Goal: Information Seeking & Learning: Learn about a topic

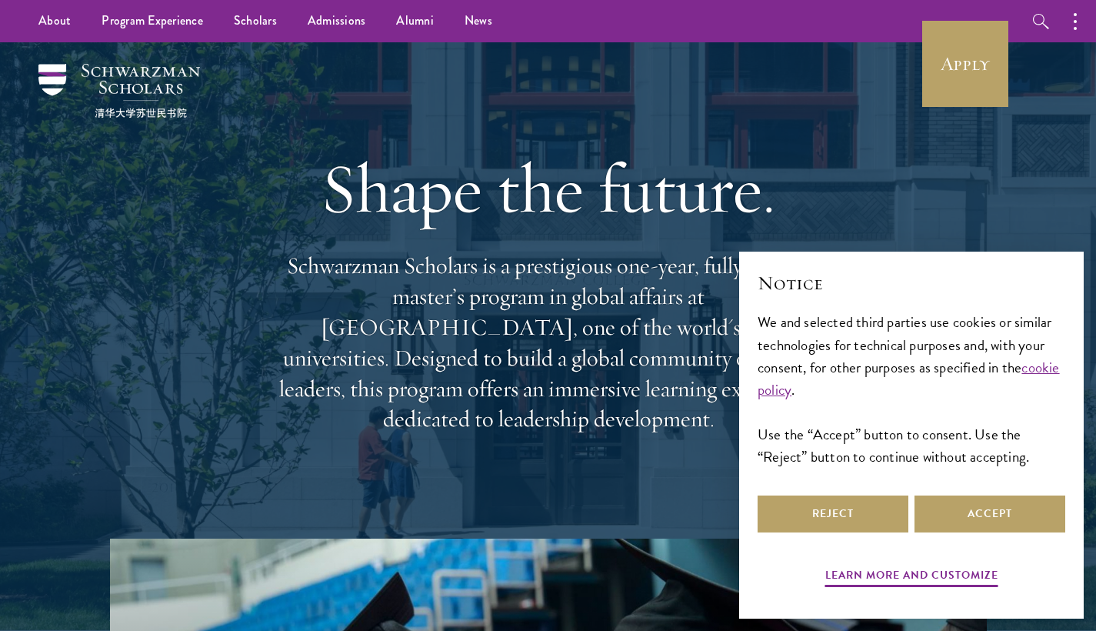
scroll to position [87, 0]
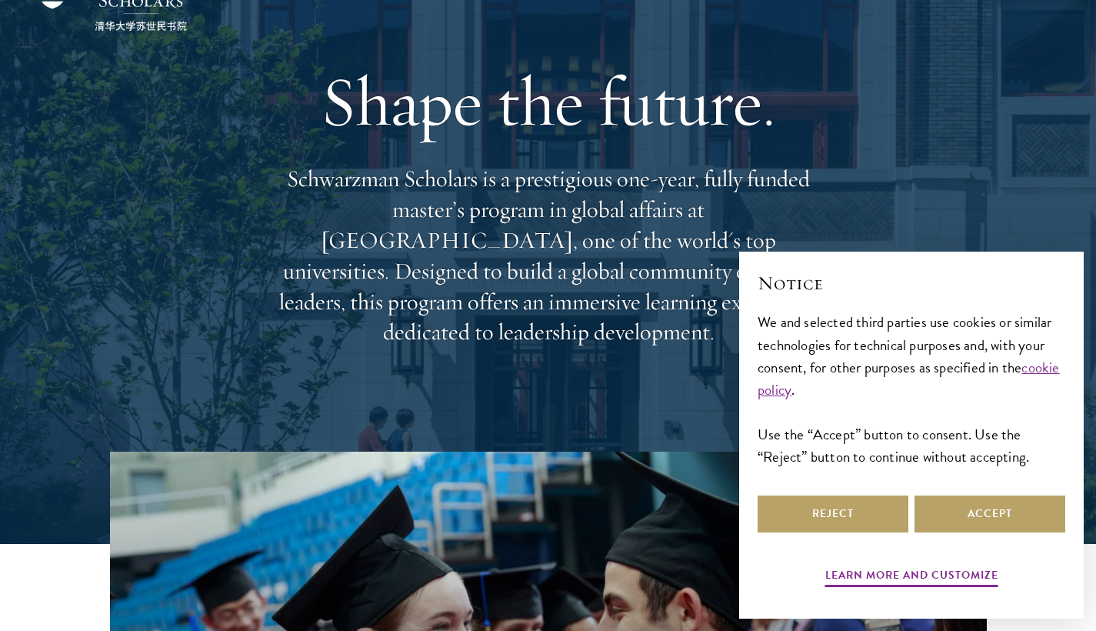
click at [1022, 521] on button "Accept" at bounding box center [989, 513] width 151 height 37
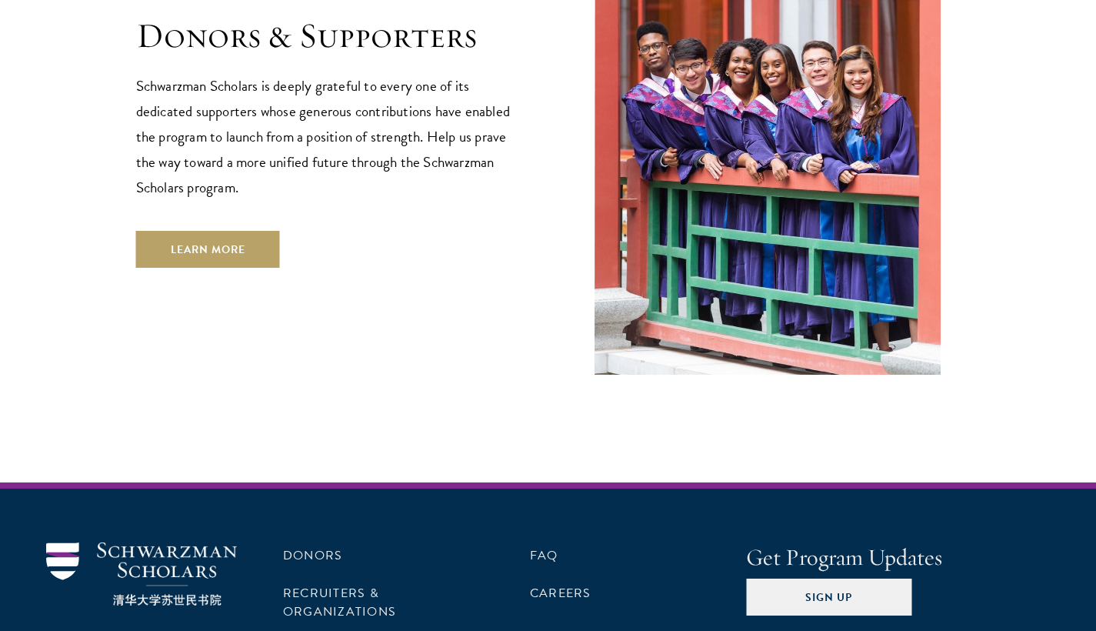
scroll to position [4636, 0]
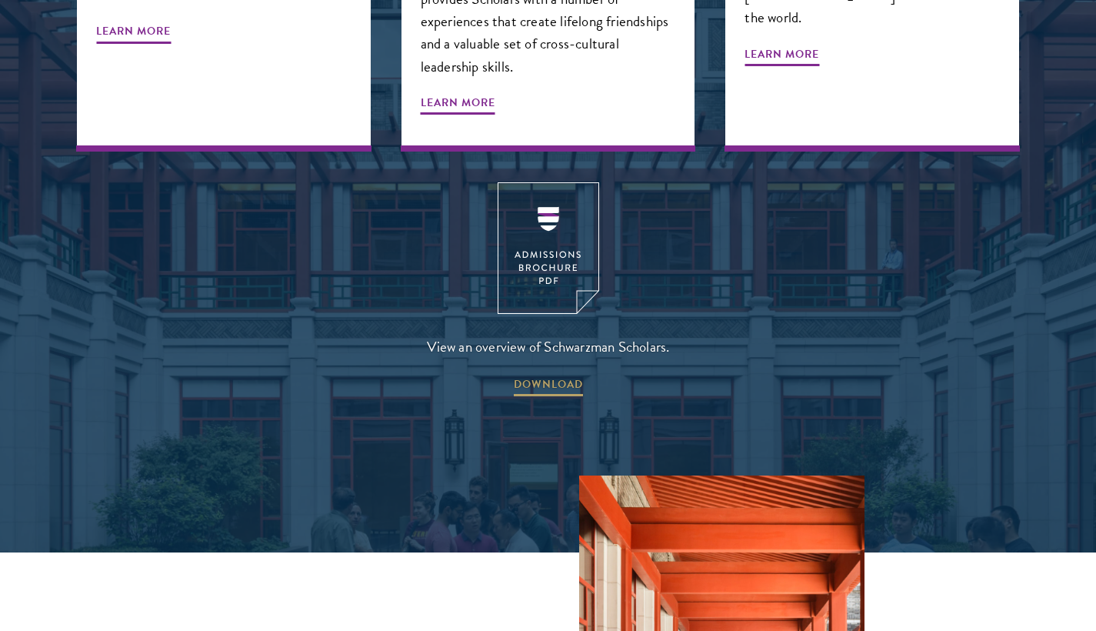
scroll to position [2243, 0]
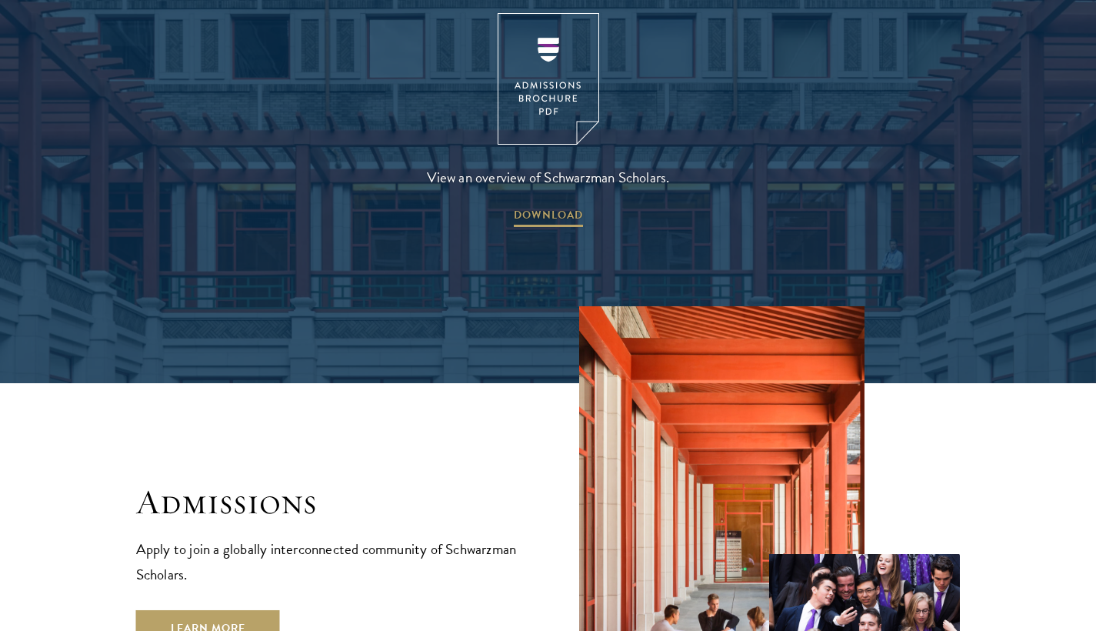
click at [530, 32] on img at bounding box center [549, 79] width 102 height 132
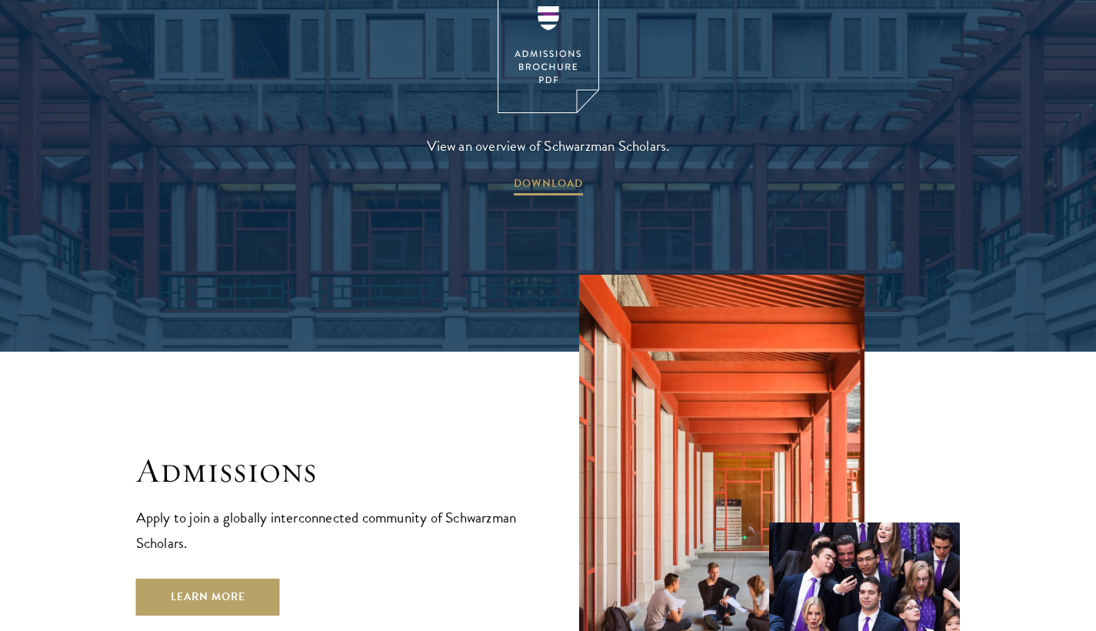
scroll to position [2720, 0]
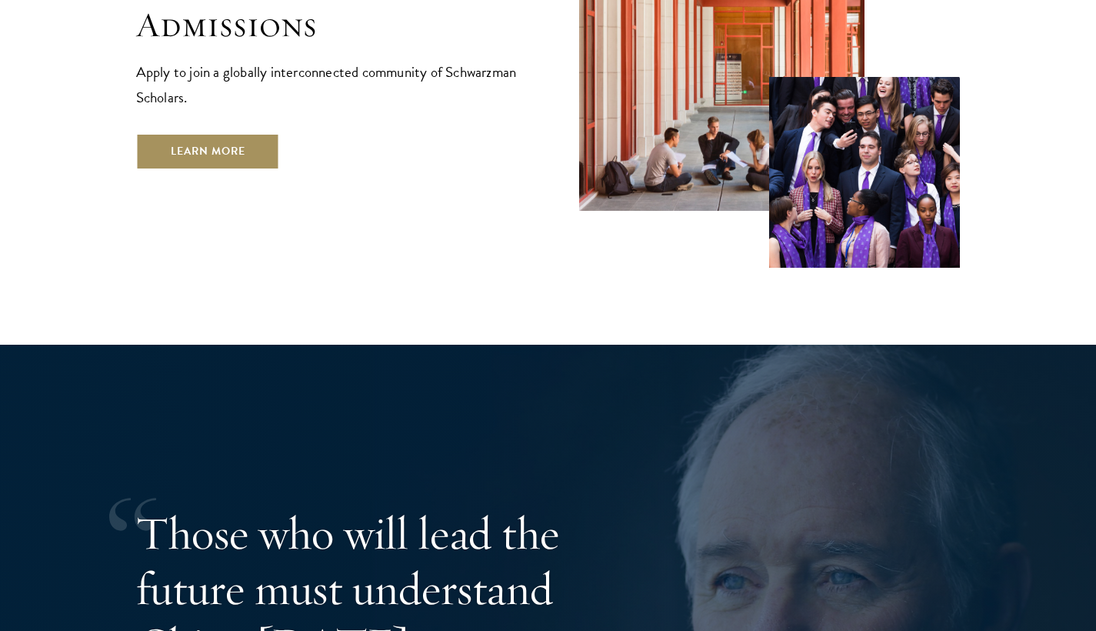
click at [249, 133] on link "Learn More" at bounding box center [208, 151] width 144 height 37
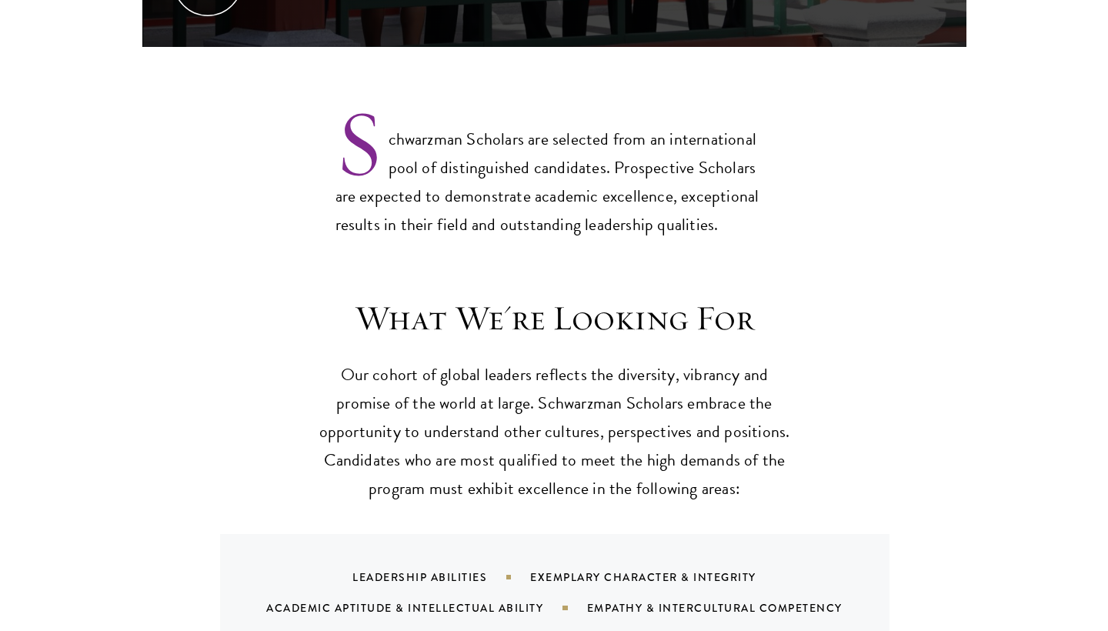
scroll to position [705, 0]
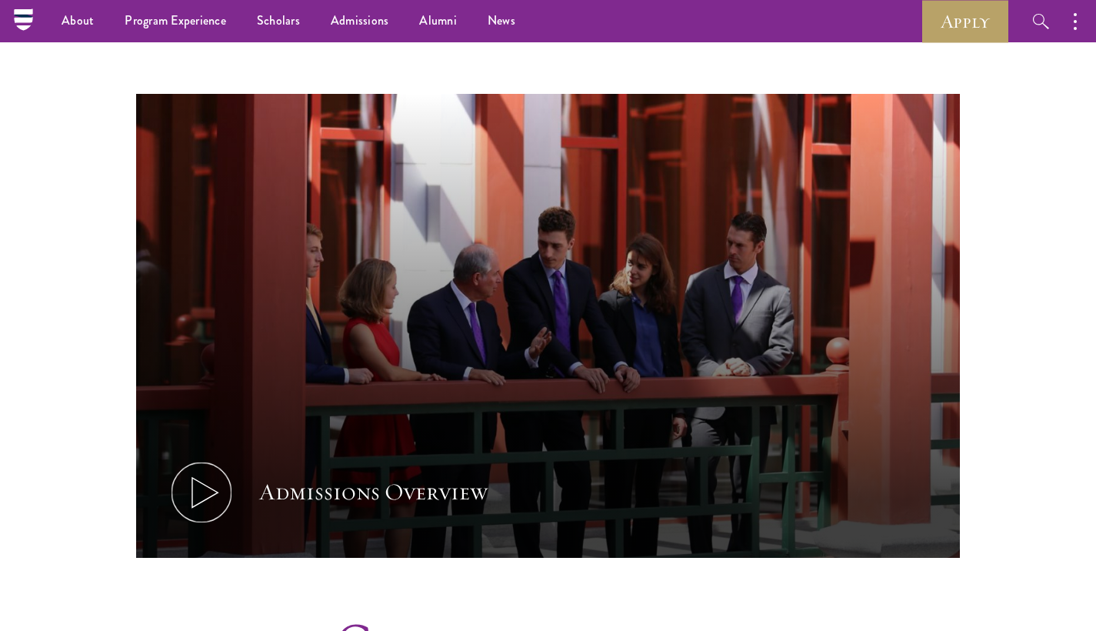
click at [210, 458] on icon at bounding box center [201, 492] width 69 height 69
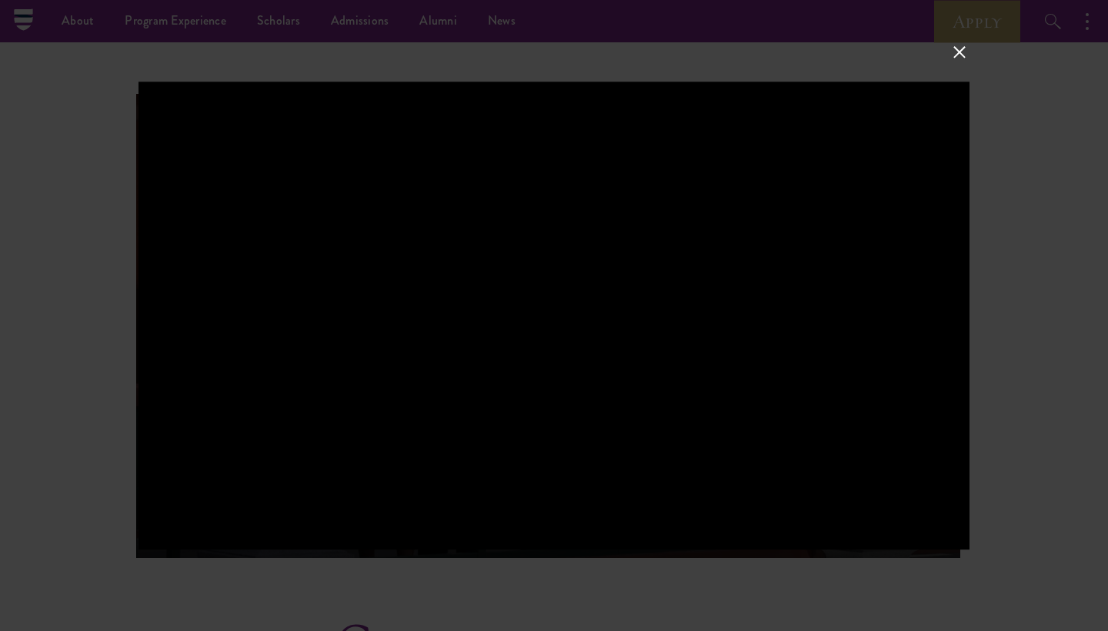
click at [962, 53] on button at bounding box center [959, 52] width 20 height 20
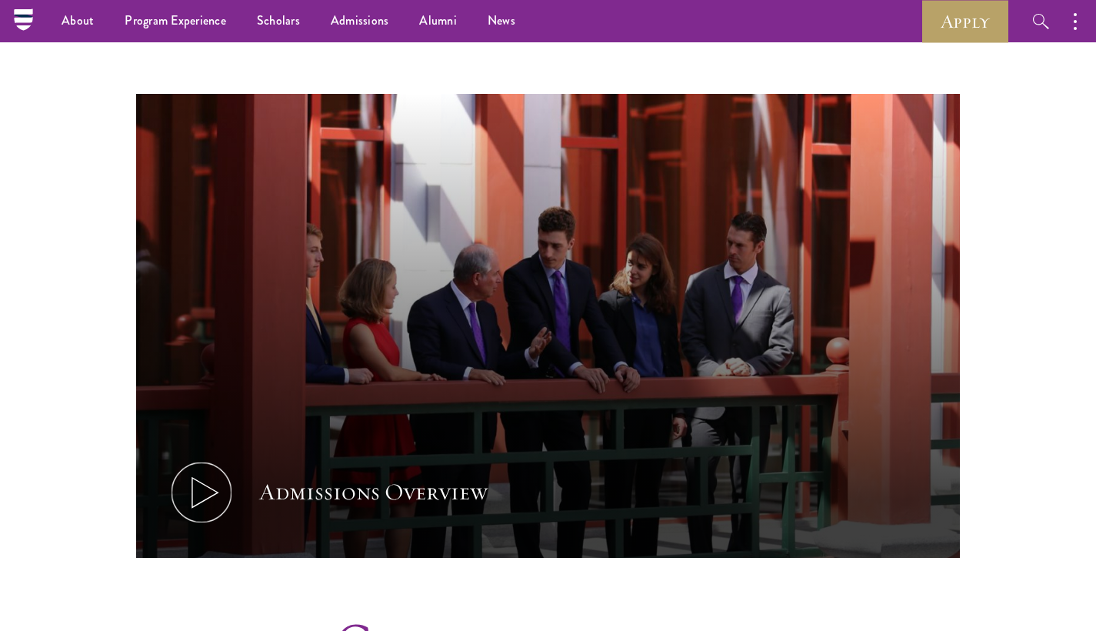
click at [508, 358] on button "Admissions Overview" at bounding box center [548, 326] width 825 height 464
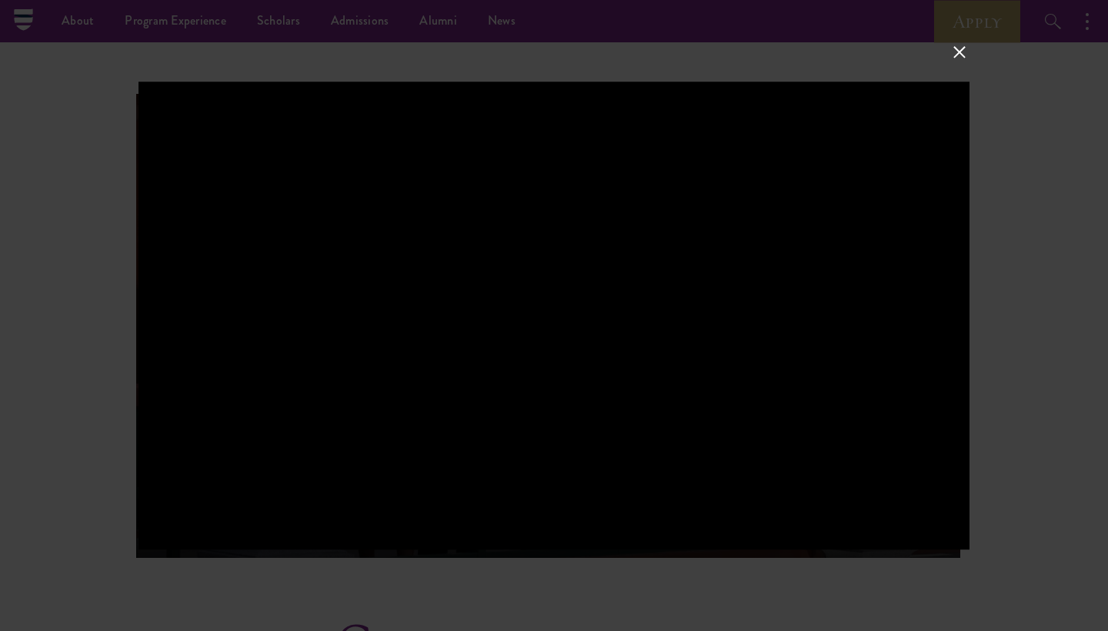
click at [963, 55] on button at bounding box center [959, 52] width 20 height 20
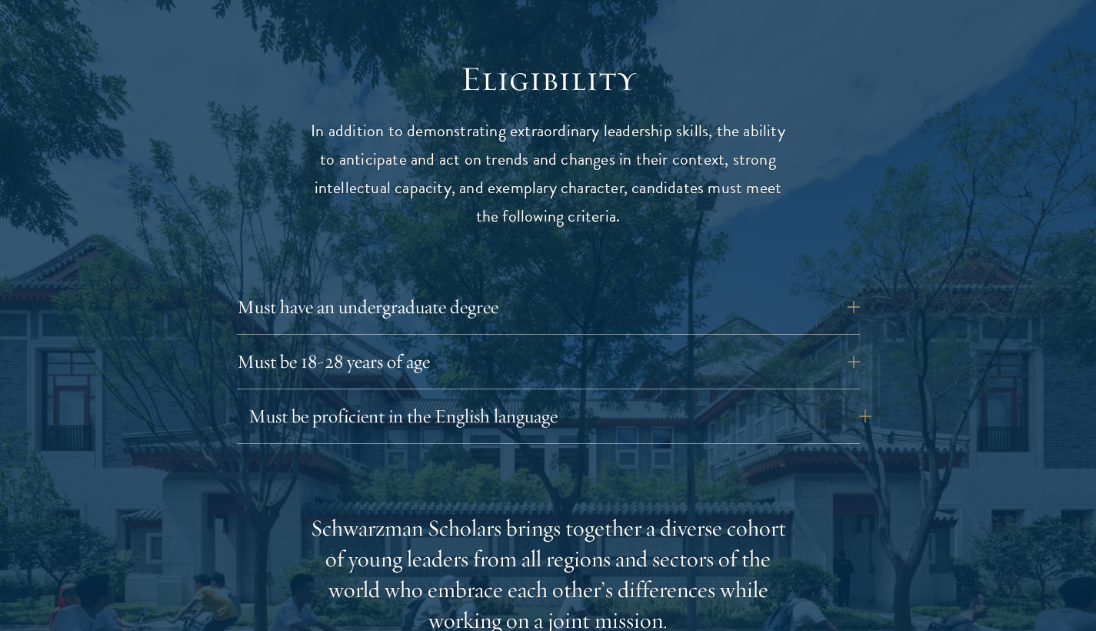
scroll to position [2105, 0]
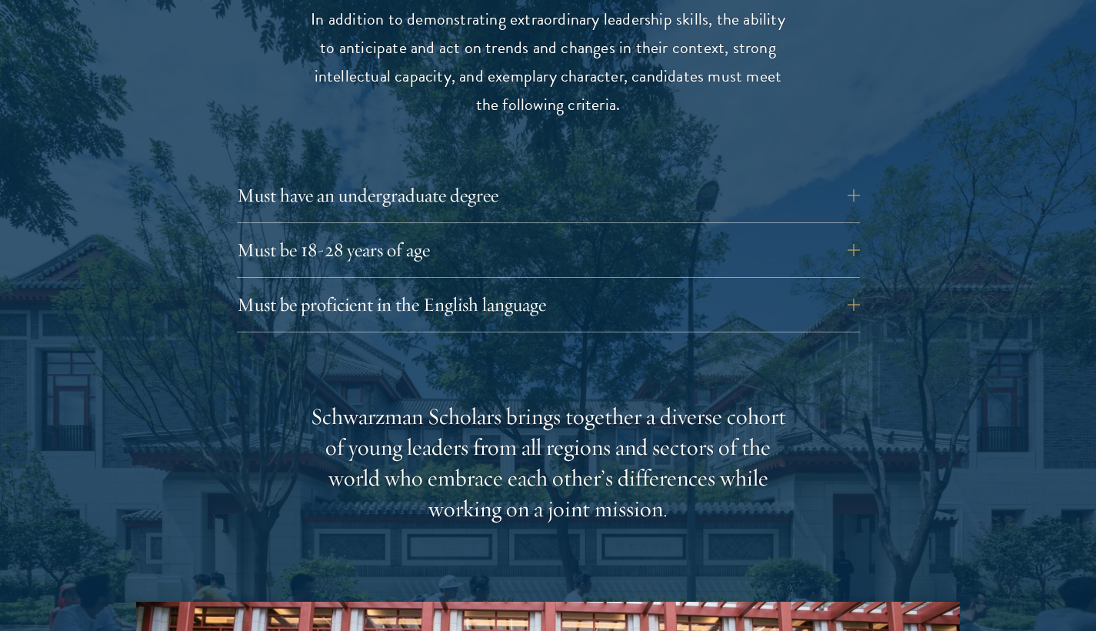
click at [873, 152] on div "Eligibility In addition to demonstrating extraordinary leadership skills, the a…" at bounding box center [548, 501] width 825 height 1111
click at [859, 177] on button "Must have an undergraduate degree" at bounding box center [559, 195] width 623 height 37
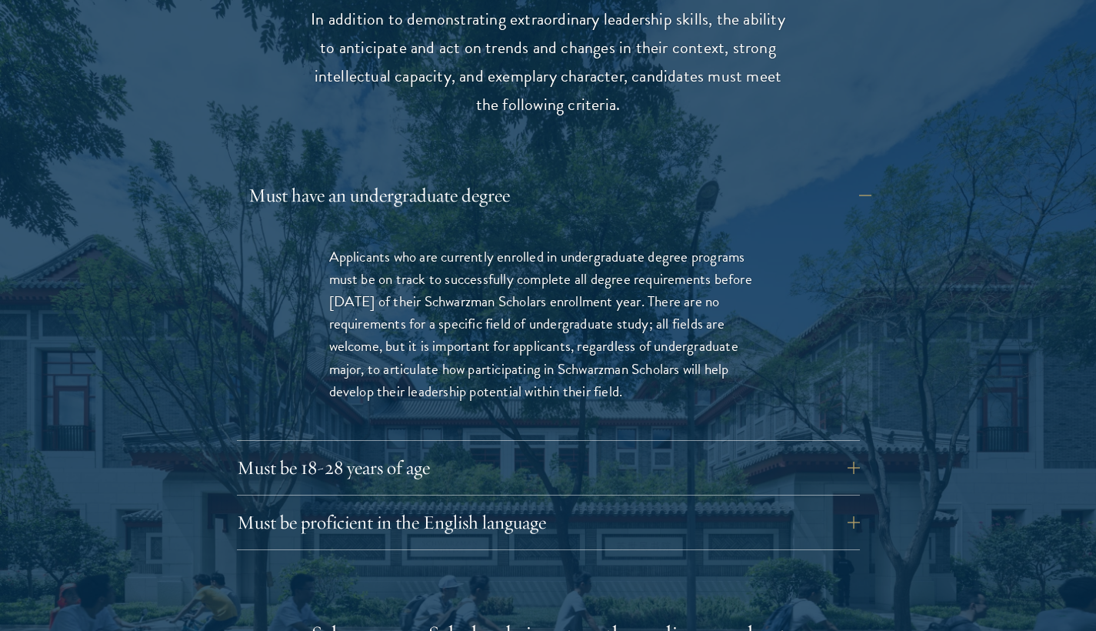
click at [860, 177] on button "Must have an undergraduate degree" at bounding box center [559, 195] width 623 height 37
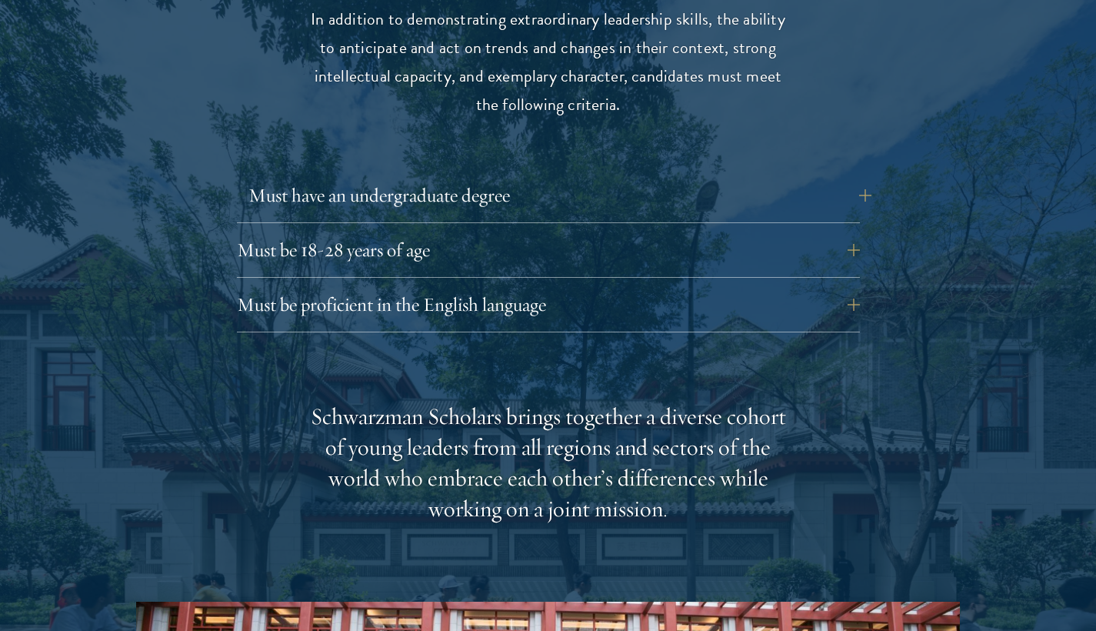
scroll to position [2108, 0]
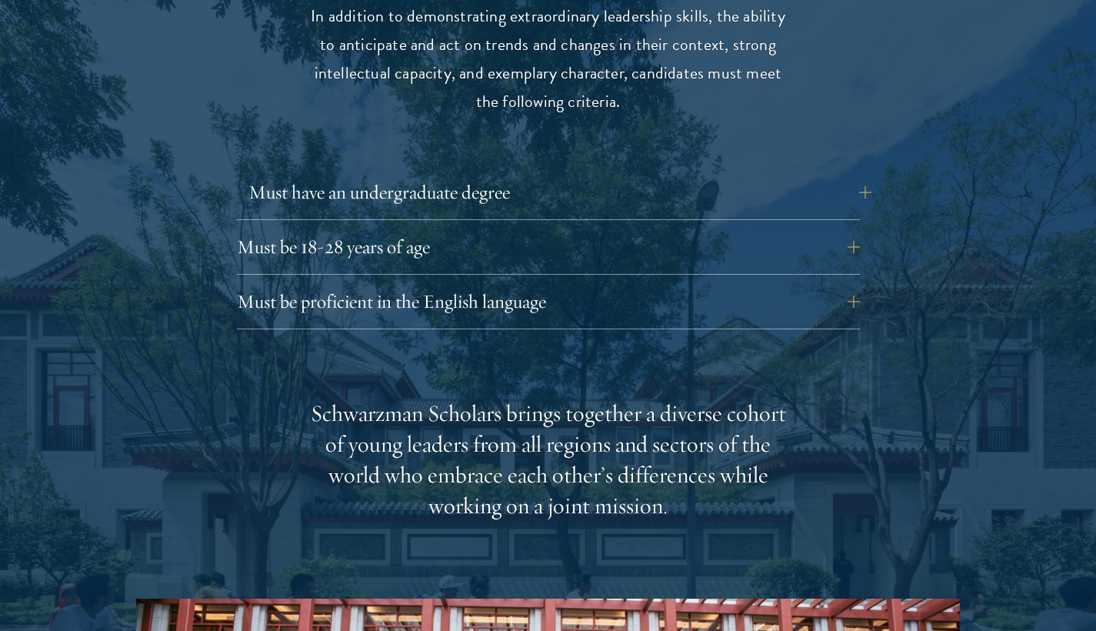
click at [861, 174] on button "Must have an undergraduate degree" at bounding box center [559, 192] width 623 height 37
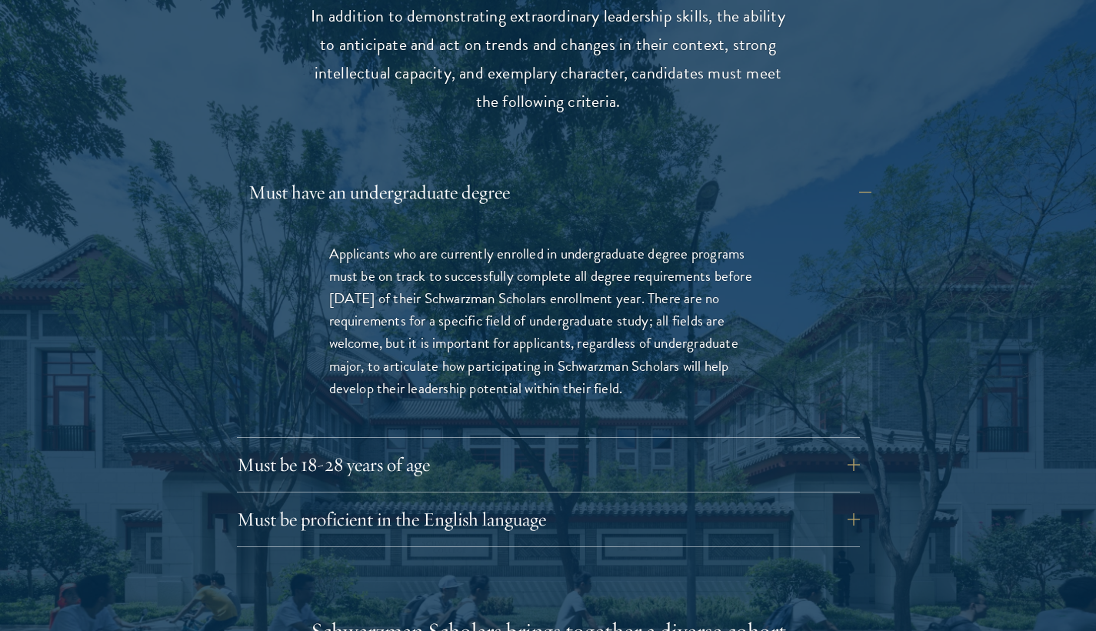
click at [861, 174] on button "Must have an undergraduate degree" at bounding box center [559, 192] width 623 height 37
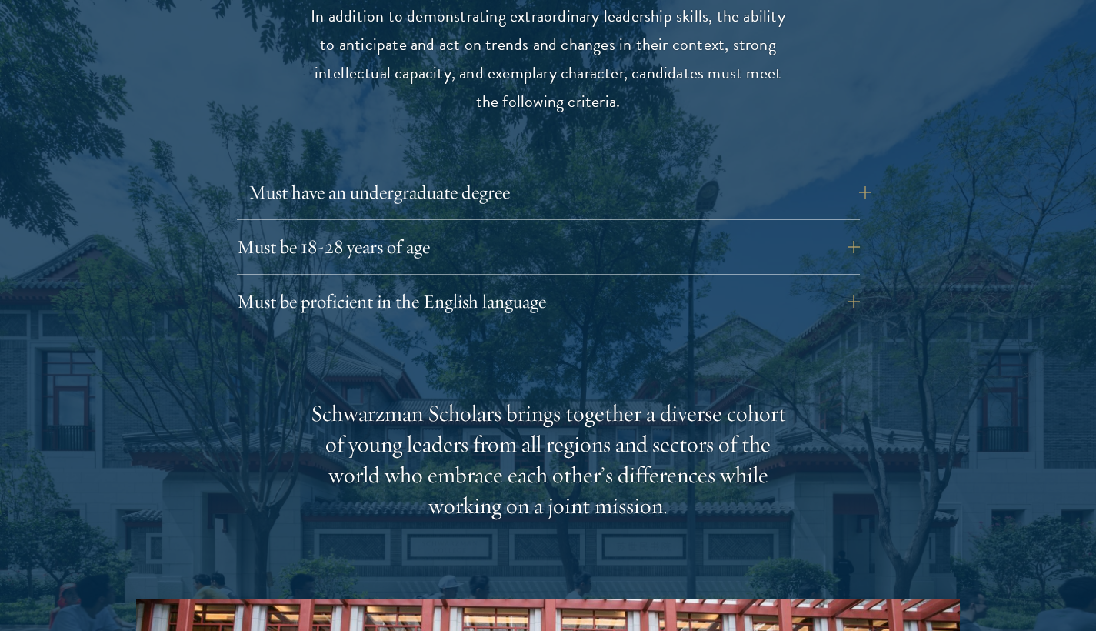
scroll to position [2118, 0]
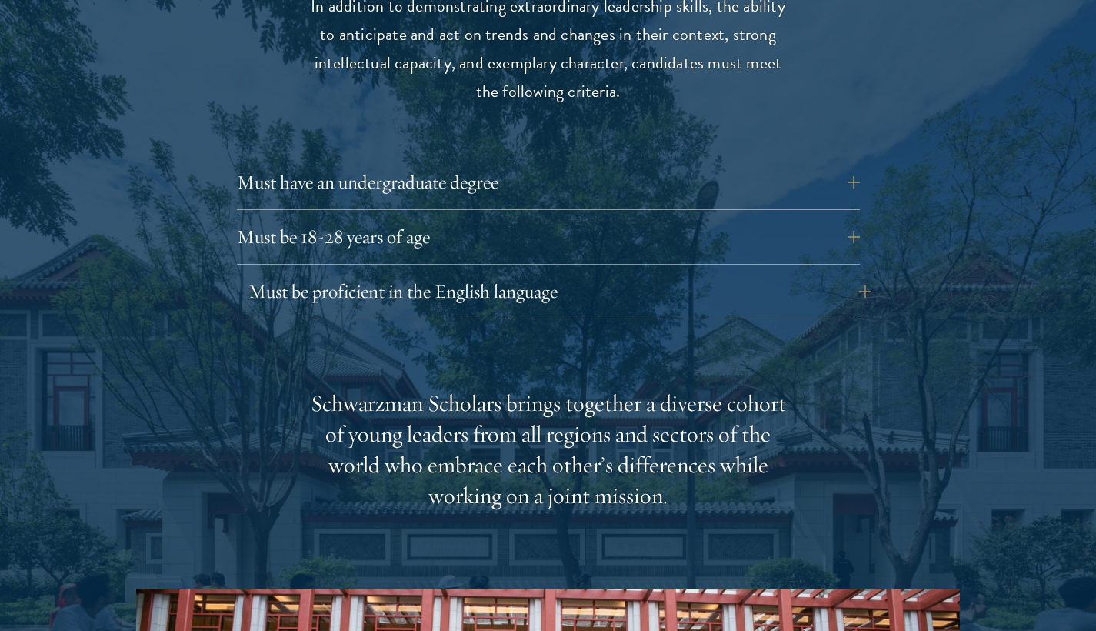
click at [853, 273] on button "Must be proficient in the English language" at bounding box center [559, 291] width 623 height 37
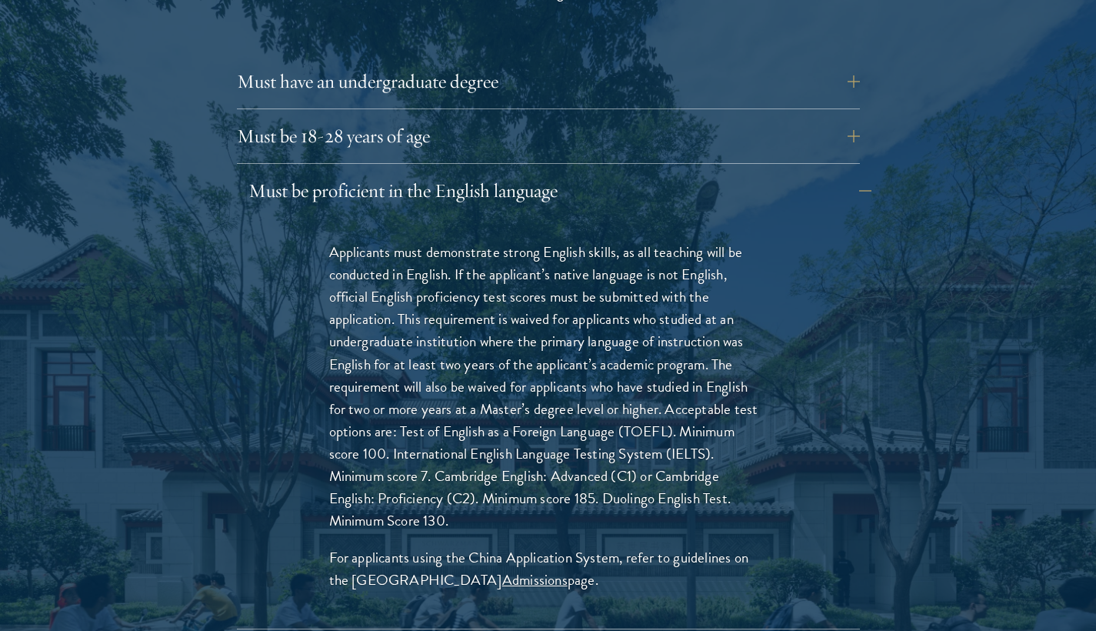
scroll to position [2225, 0]
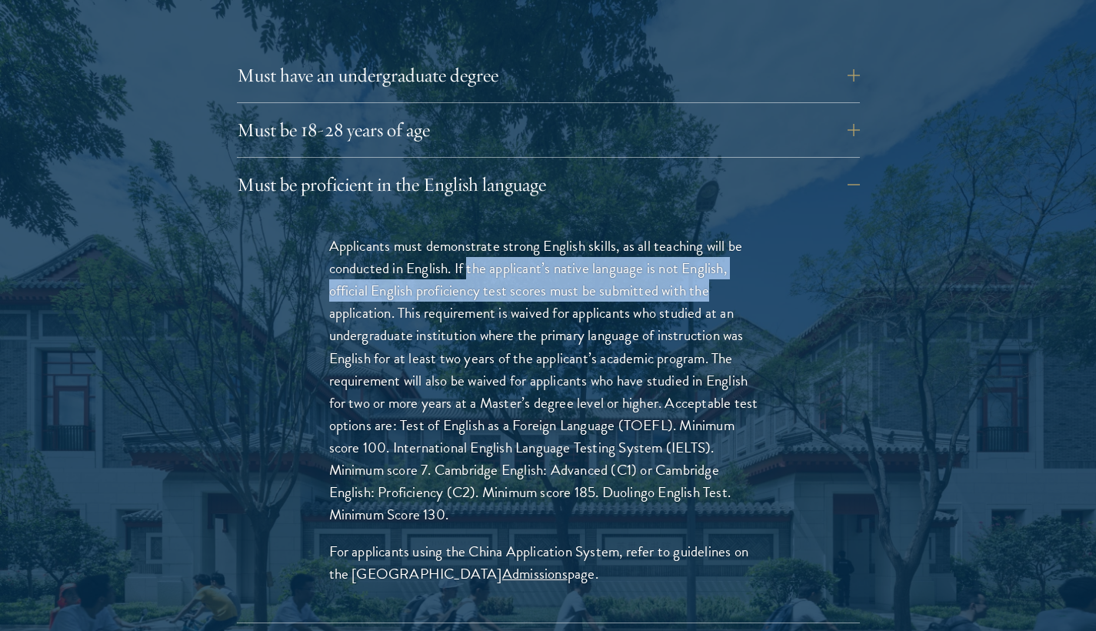
drag, startPoint x: 471, startPoint y: 218, endPoint x: 723, endPoint y: 248, distance: 254.1
click at [723, 248] on p "Applicants must demonstrate strong English skills, as all teaching will be cond…" at bounding box center [548, 380] width 438 height 291
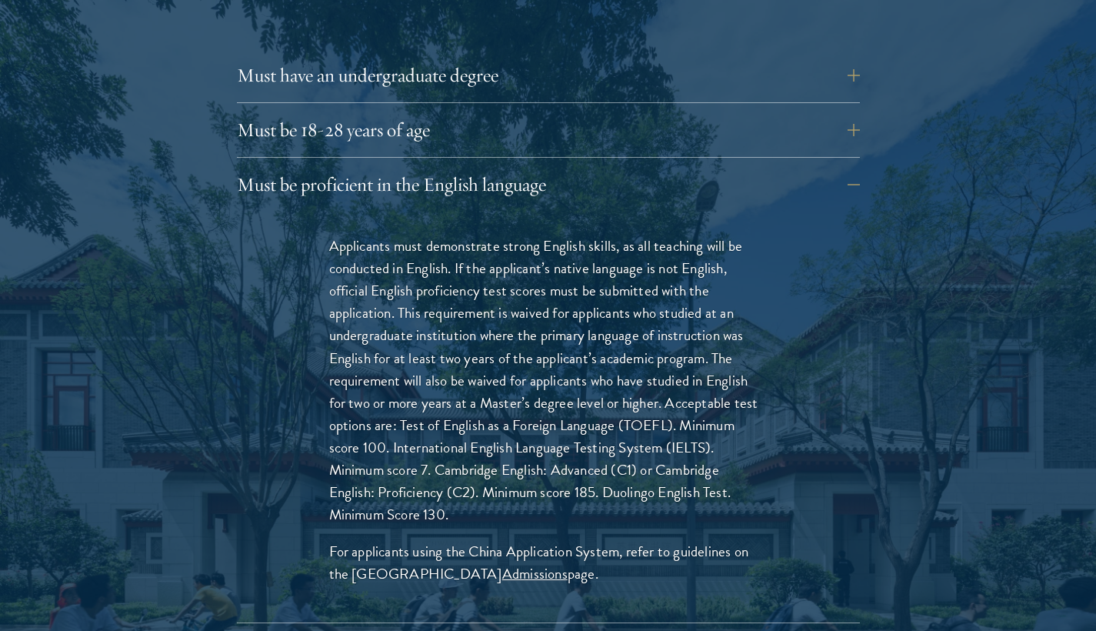
click at [559, 249] on p "Applicants must demonstrate strong English skills, as all teaching will be cond…" at bounding box center [548, 380] width 438 height 291
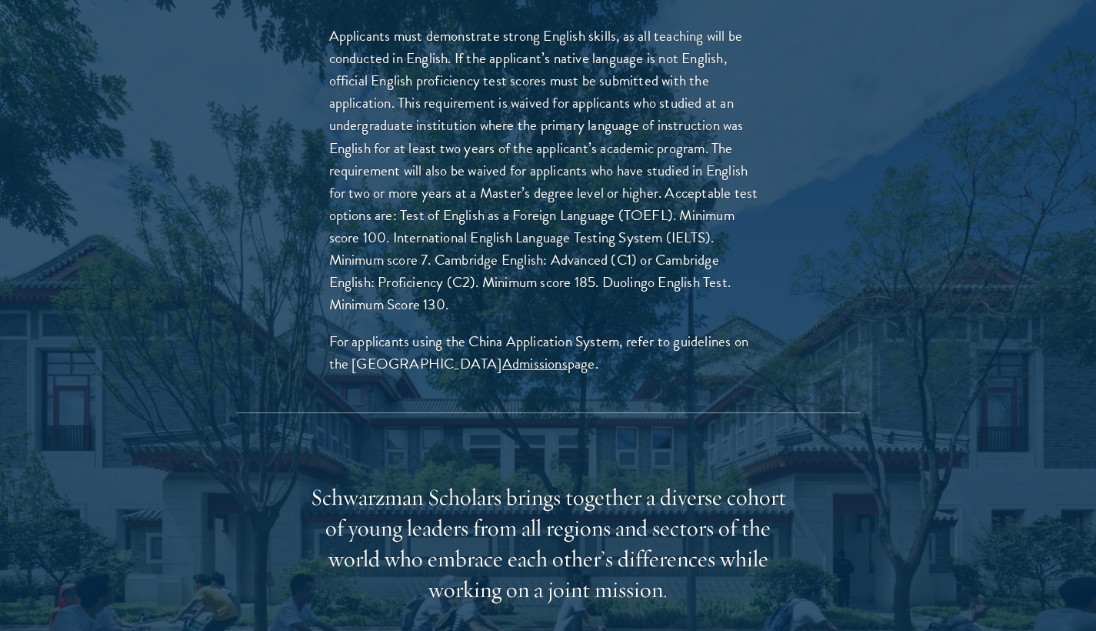
scroll to position [2555, 0]
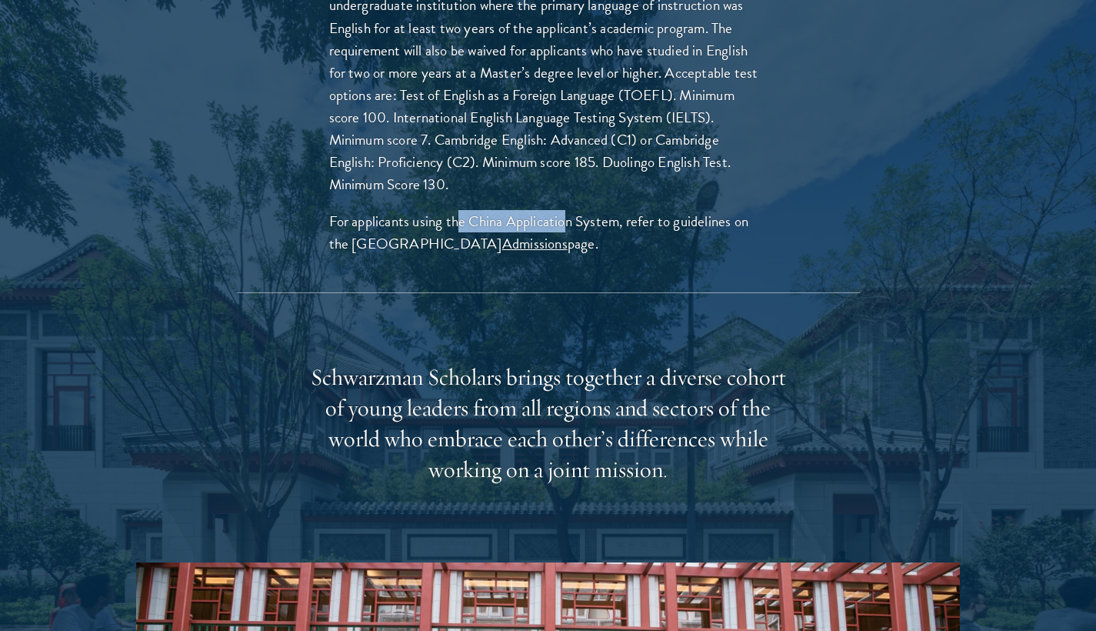
drag, startPoint x: 461, startPoint y: 178, endPoint x: 564, endPoint y: 181, distance: 102.3
click at [564, 210] on p "For applicants using the China Application System, refer to guidelines on the S…" at bounding box center [548, 232] width 438 height 45
click at [422, 210] on p "For applicants using the China Application System, refer to guidelines on the S…" at bounding box center [548, 232] width 438 height 45
drag, startPoint x: 426, startPoint y: 178, endPoint x: 769, endPoint y: 185, distance: 343.1
click at [769, 185] on div "Applicants must demonstrate strong English skills, as all teaching will be cond…" at bounding box center [548, 87] width 531 height 411
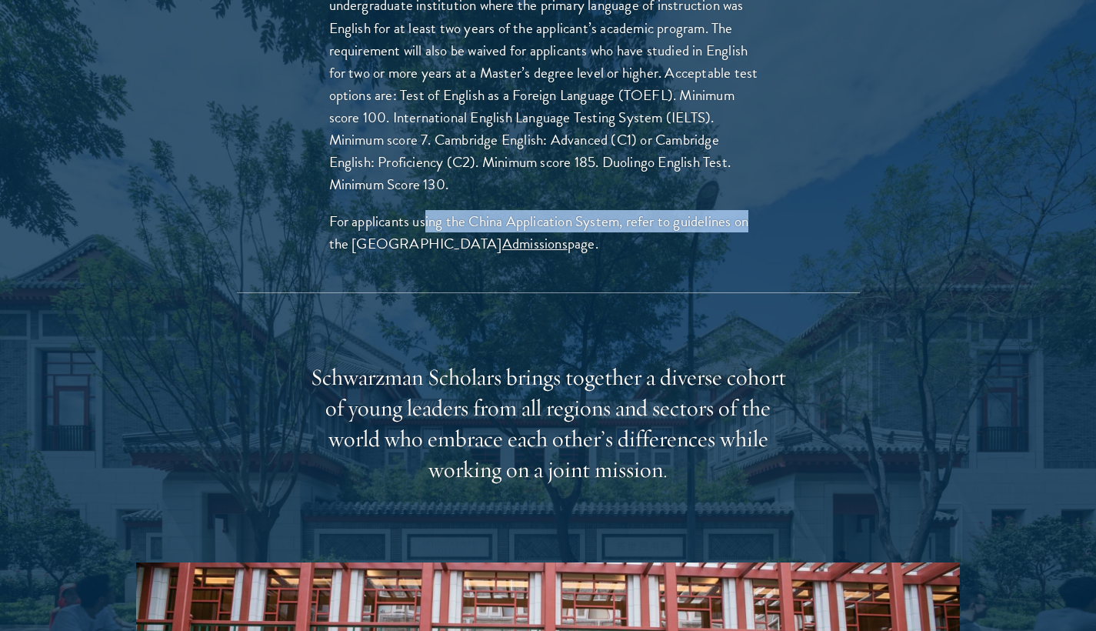
click at [510, 232] on link "Admissions" at bounding box center [534, 243] width 65 height 22
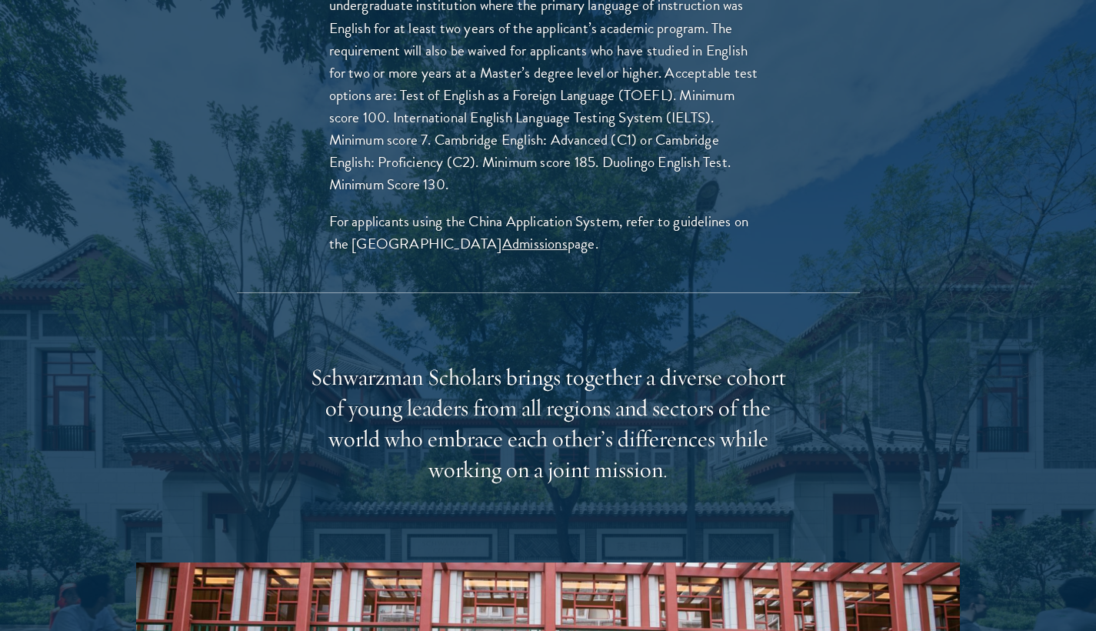
click at [678, 101] on p "Applicants must demonstrate strong English skills, as all teaching will be cond…" at bounding box center [548, 50] width 438 height 291
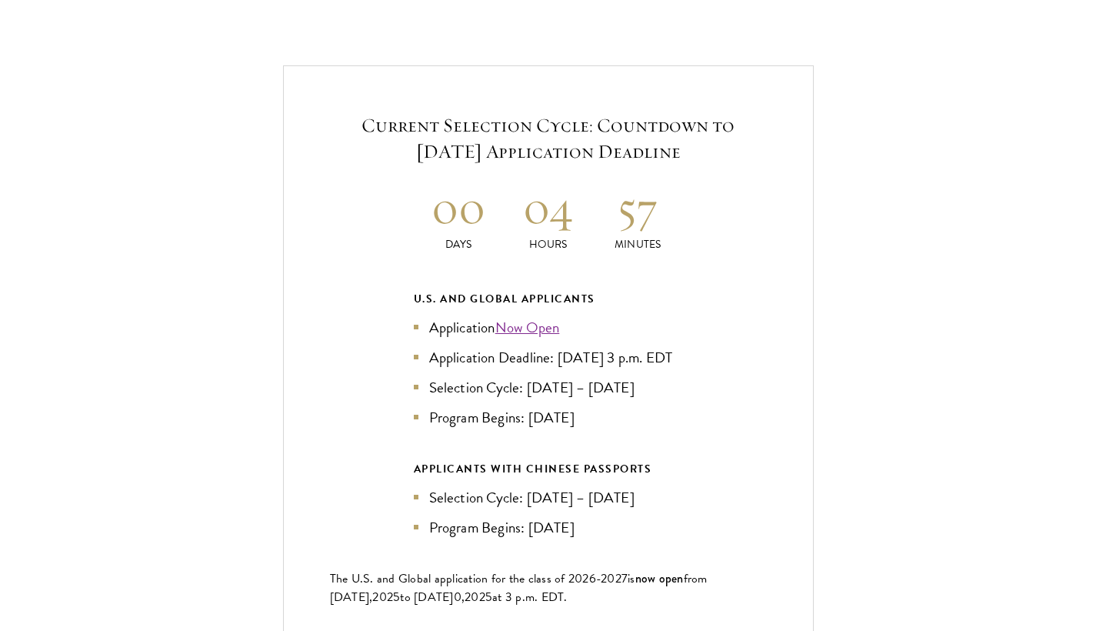
scroll to position [3680, 0]
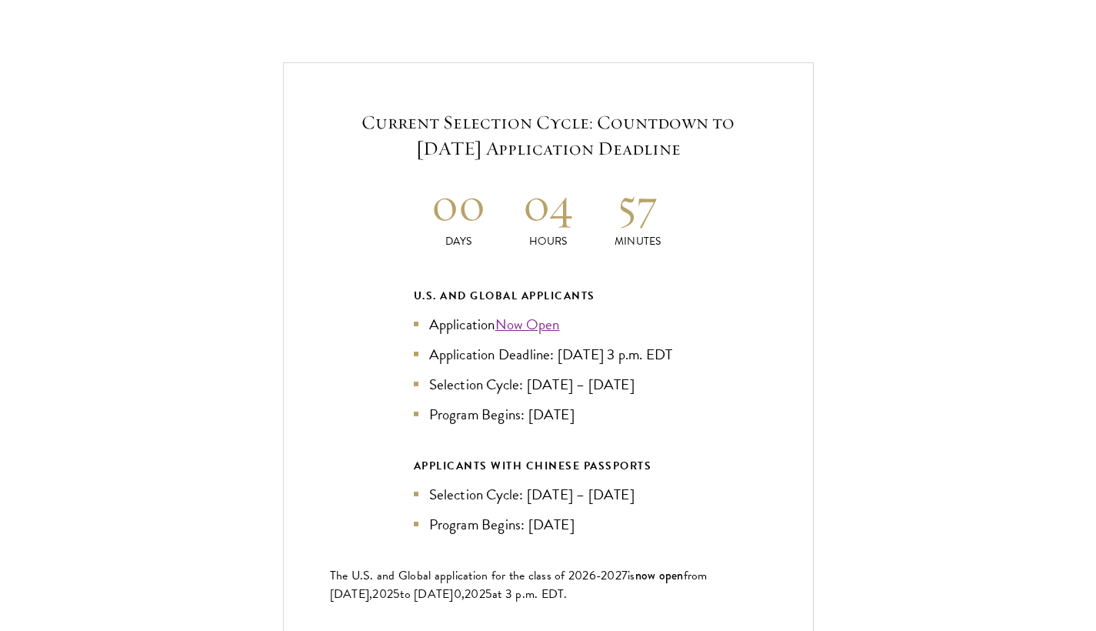
click at [551, 313] on link "Now Open" at bounding box center [527, 324] width 65 height 22
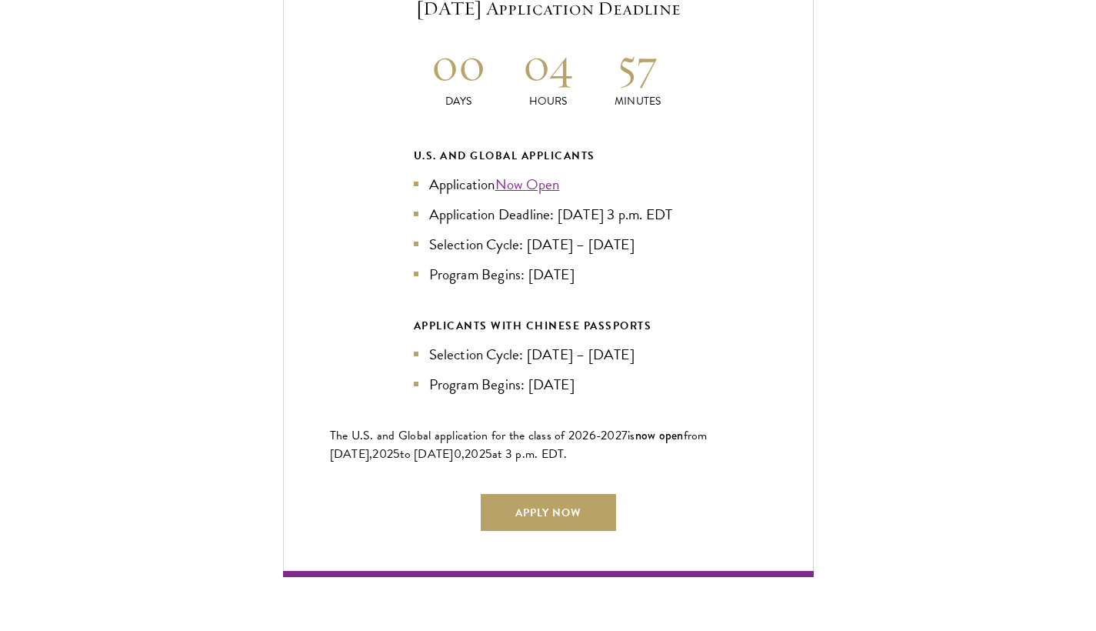
scroll to position [3866, 0]
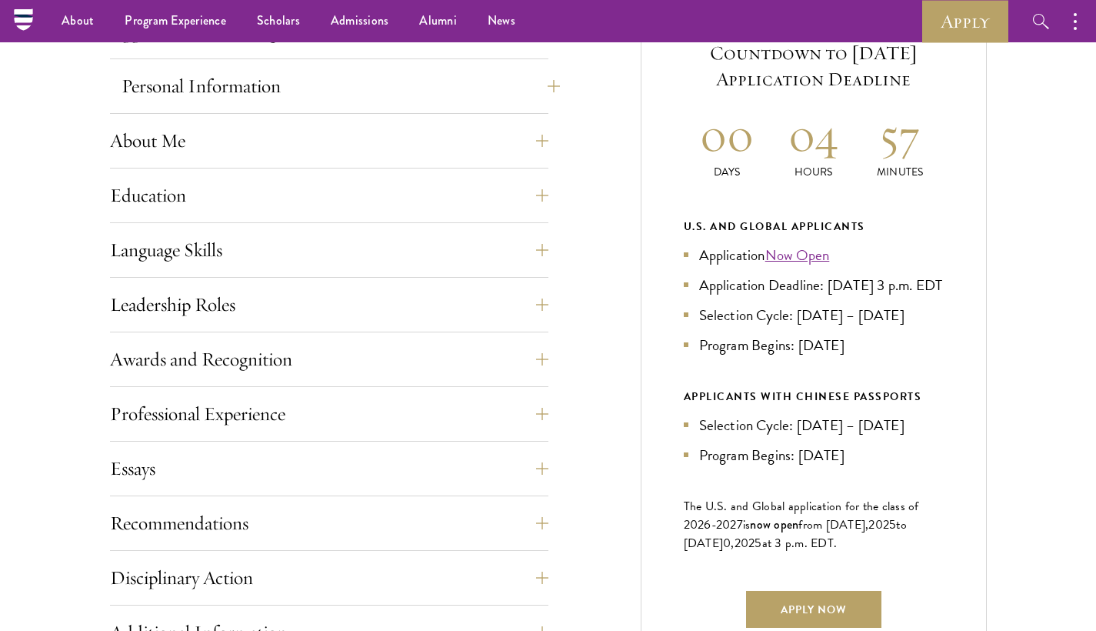
scroll to position [628, 0]
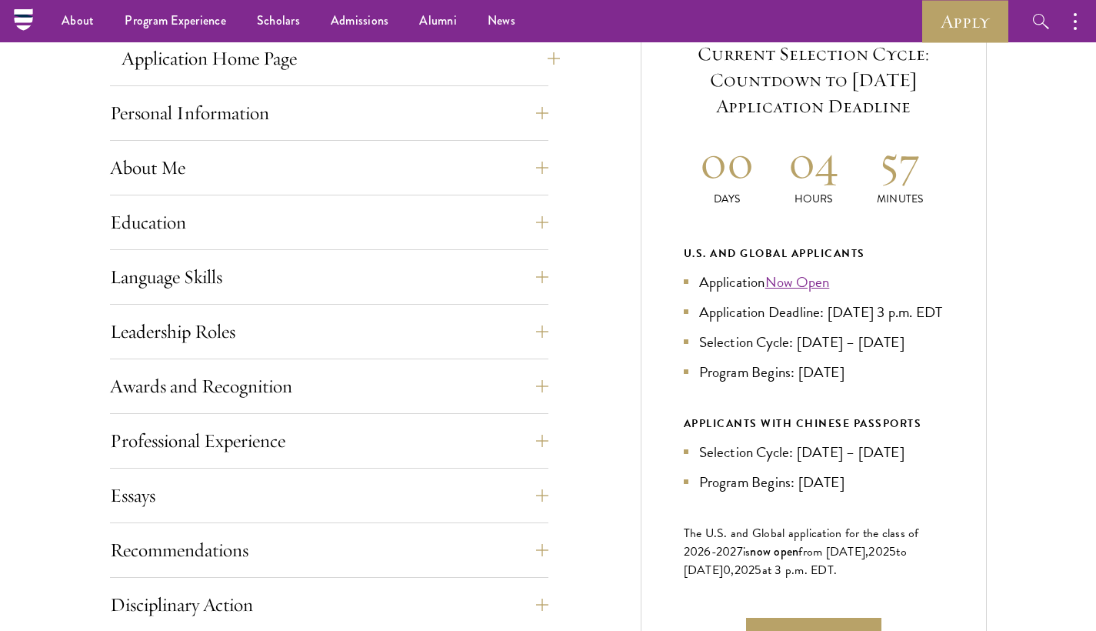
click at [404, 70] on button "Application Home Page" at bounding box center [341, 58] width 438 height 37
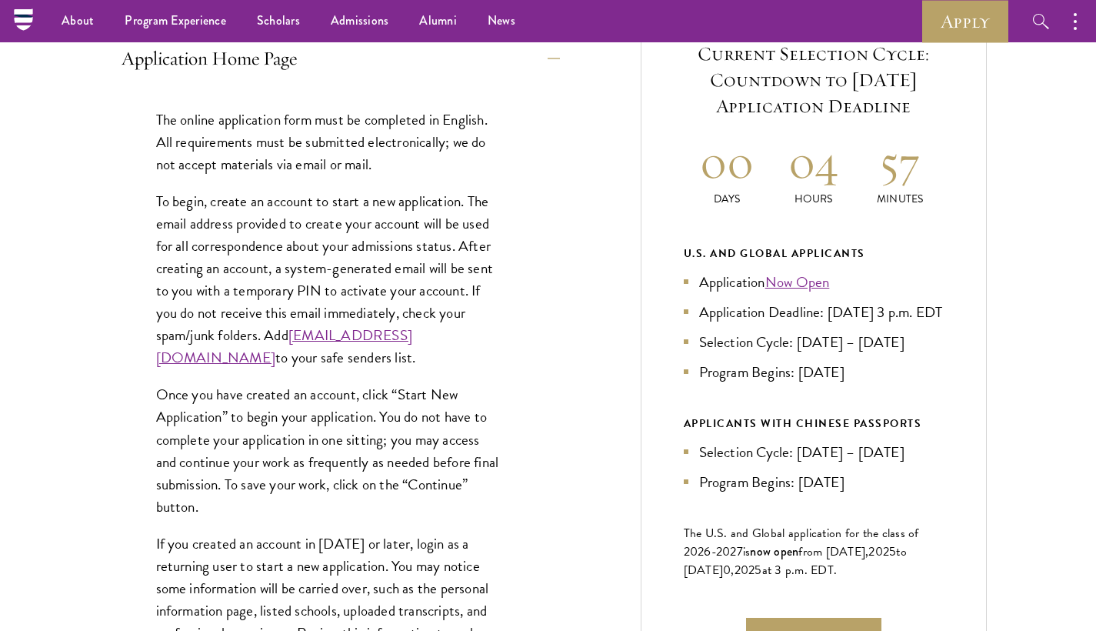
click at [404, 70] on button "Application Home Page" at bounding box center [341, 58] width 438 height 37
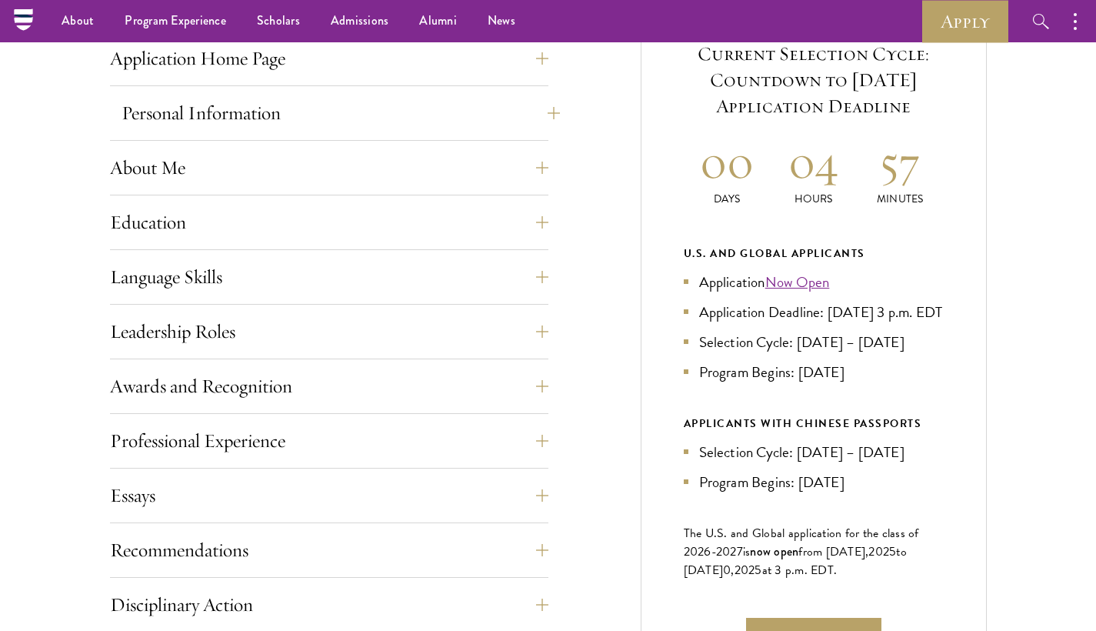
click at [405, 112] on button "Personal Information" at bounding box center [341, 113] width 438 height 37
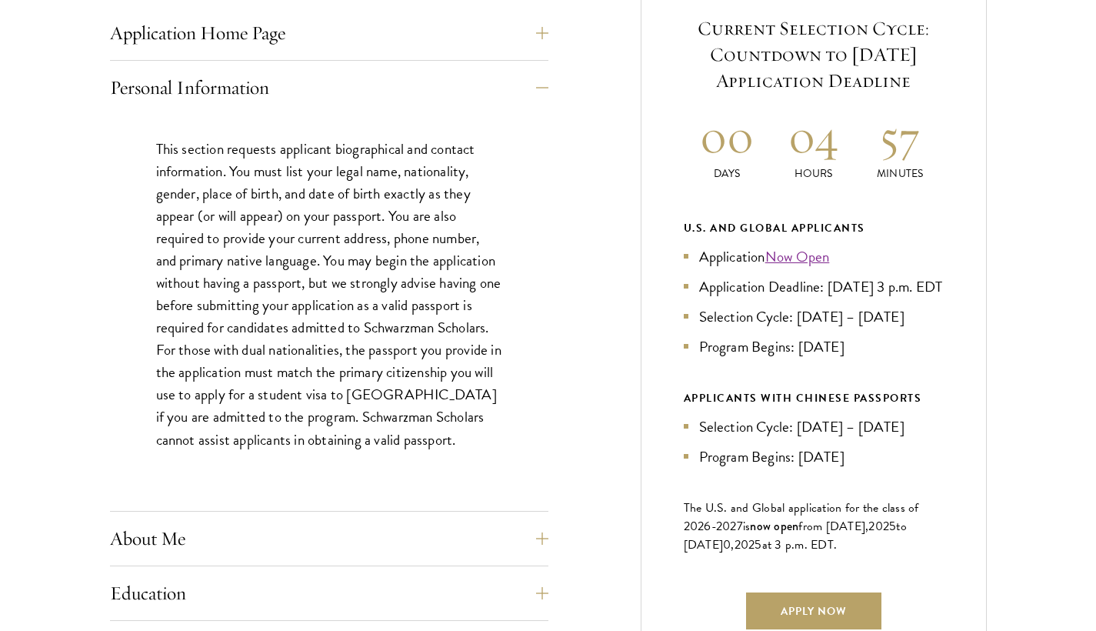
scroll to position [657, 0]
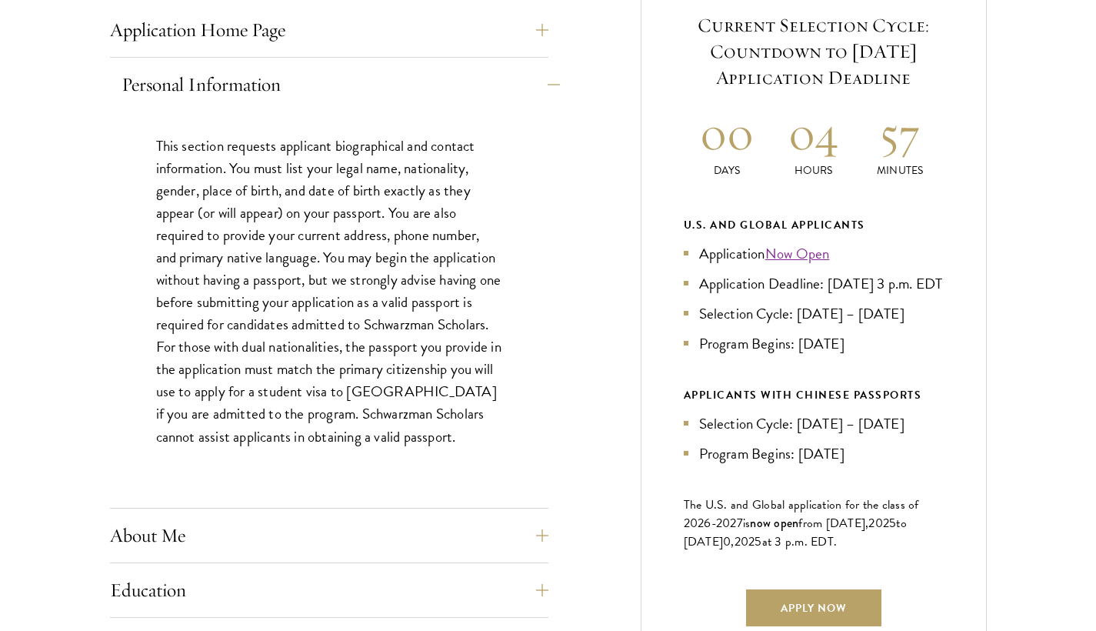
click at [364, 73] on button "Personal Information" at bounding box center [341, 84] width 438 height 37
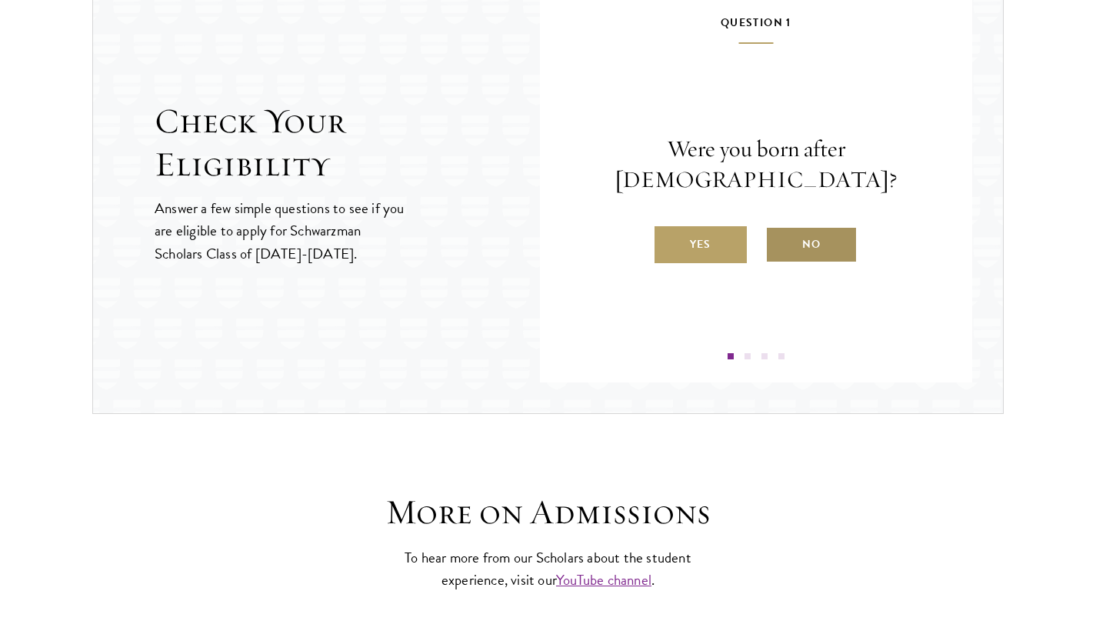
scroll to position [1543, 0]
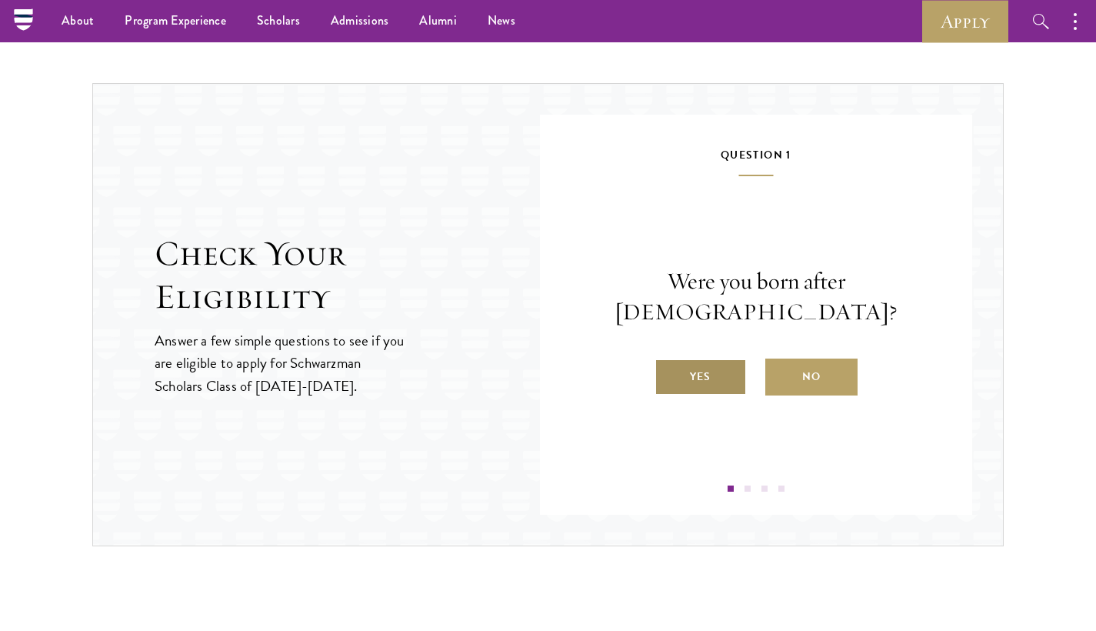
click at [710, 358] on label "Yes" at bounding box center [701, 376] width 92 height 37
click at [668, 360] on input "Yes" at bounding box center [662, 367] width 14 height 14
click at [705, 393] on label "Yes" at bounding box center [701, 376] width 92 height 37
click at [668, 374] on input "Yes" at bounding box center [662, 367] width 14 height 14
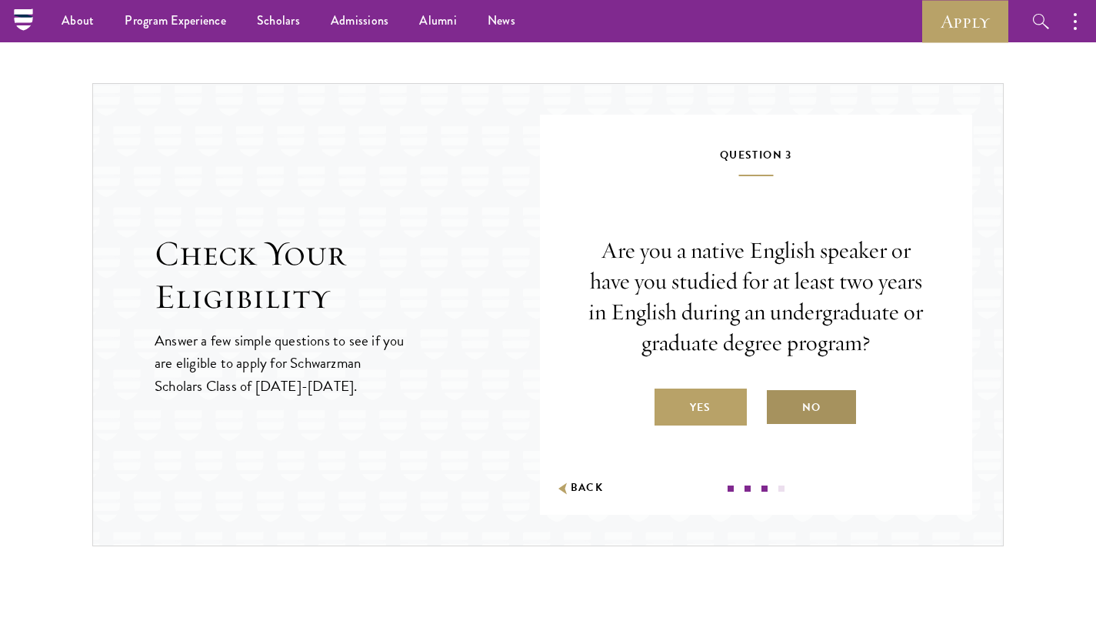
click at [831, 401] on label "No" at bounding box center [811, 406] width 92 height 37
click at [779, 401] on input "No" at bounding box center [772, 398] width 14 height 14
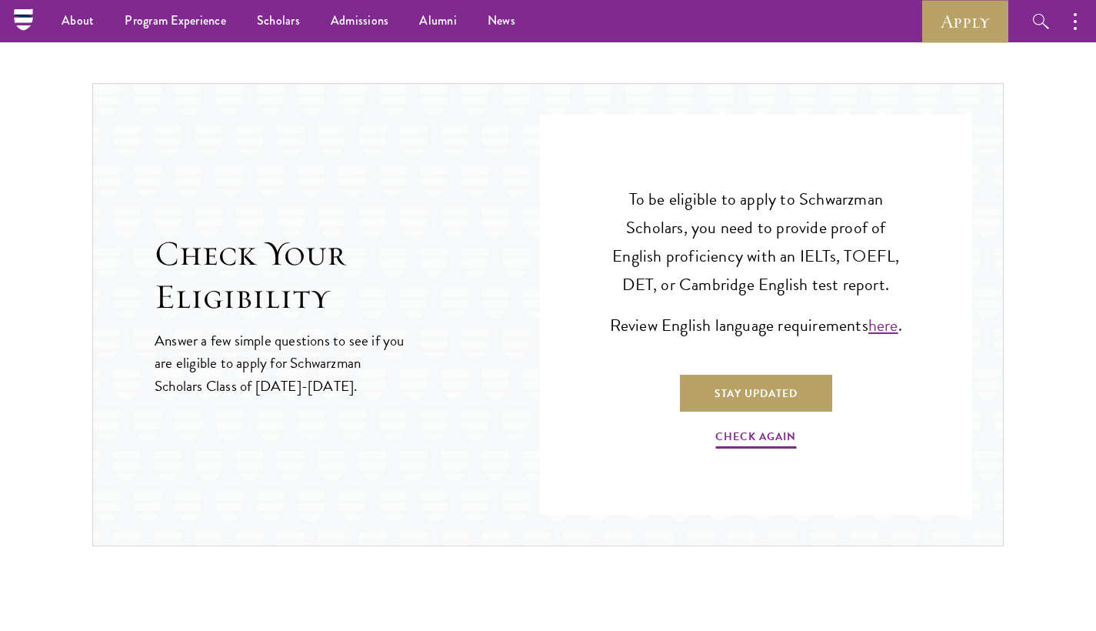
click at [868, 336] on link "here" at bounding box center [883, 324] width 30 height 25
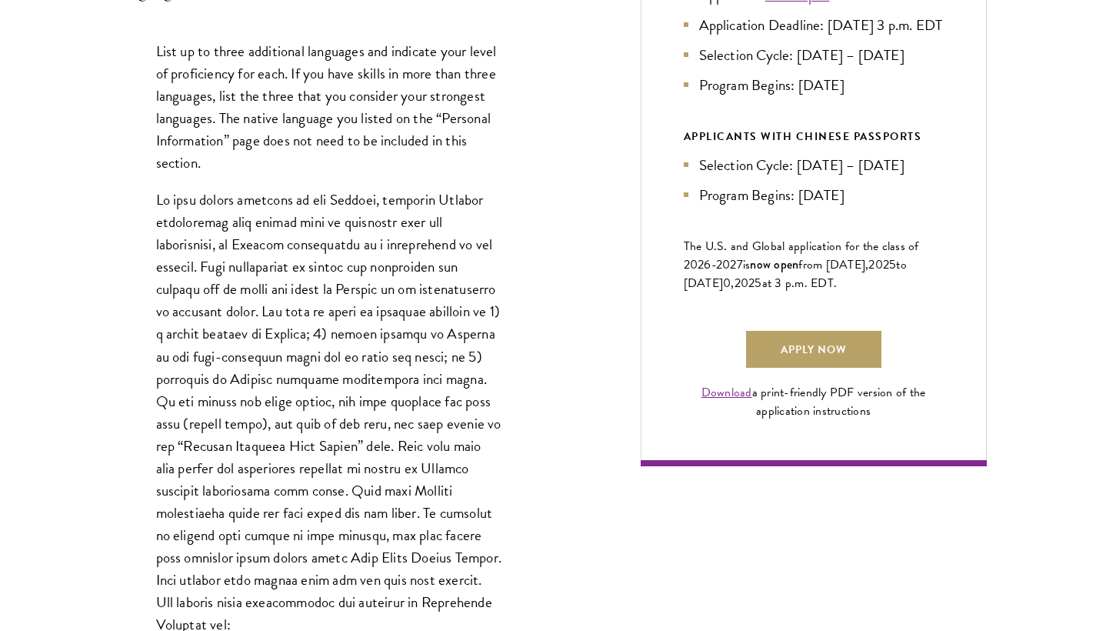
scroll to position [918, 0]
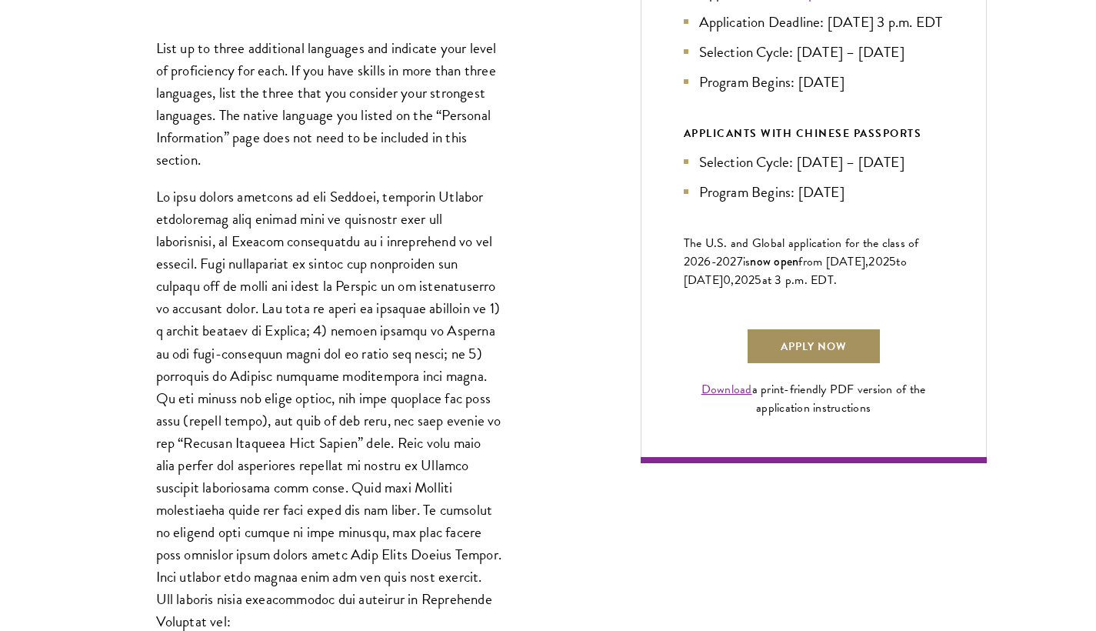
click at [838, 363] on link "Apply Now" at bounding box center [813, 346] width 135 height 37
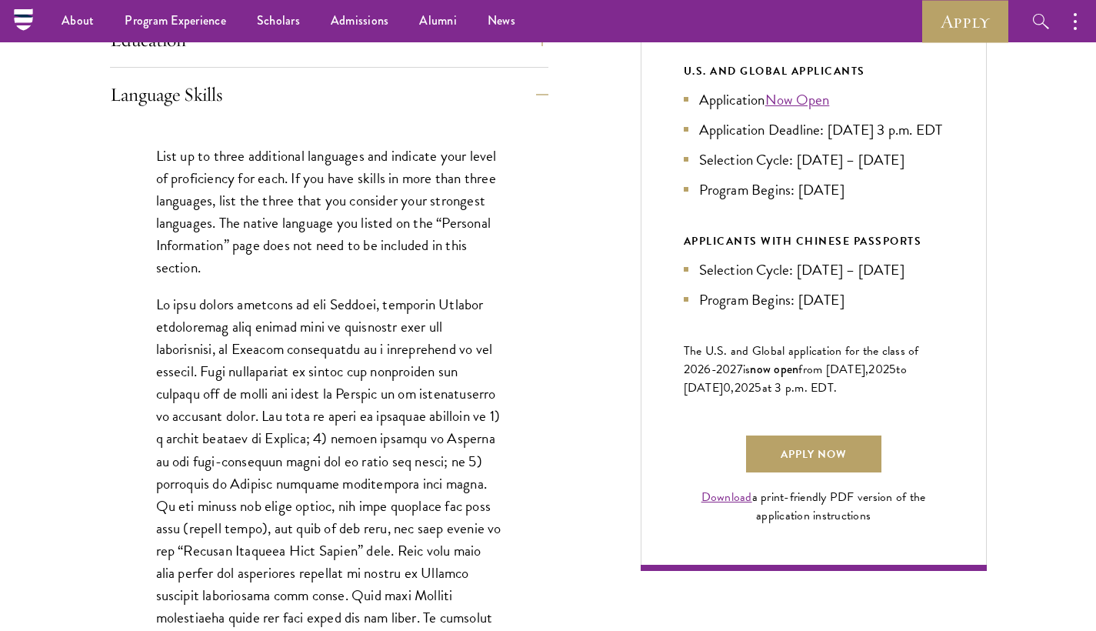
scroll to position [798, 0]
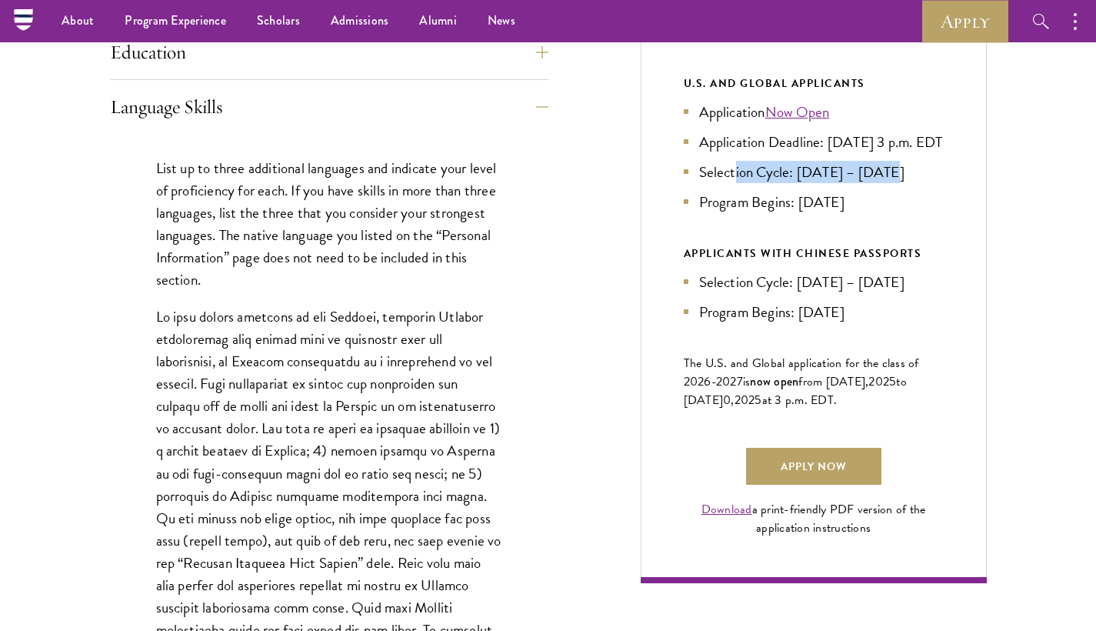
drag, startPoint x: 733, startPoint y: 191, endPoint x: 896, endPoint y: 202, distance: 163.4
click at [896, 183] on li "Selection Cycle: Oct – Nov 2025" at bounding box center [814, 172] width 260 height 22
click at [954, 19] on link "Apply" at bounding box center [965, 21] width 86 height 42
